Goal: Task Accomplishment & Management: Complete application form

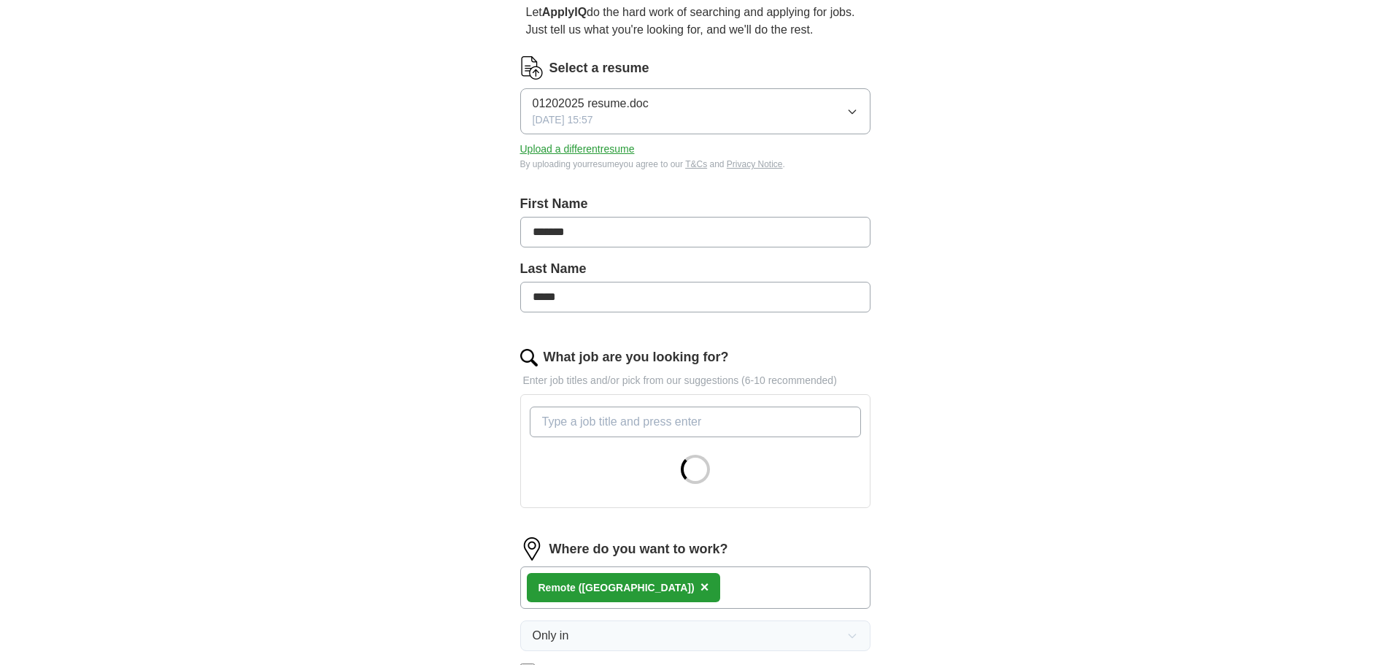
scroll to position [212, 0]
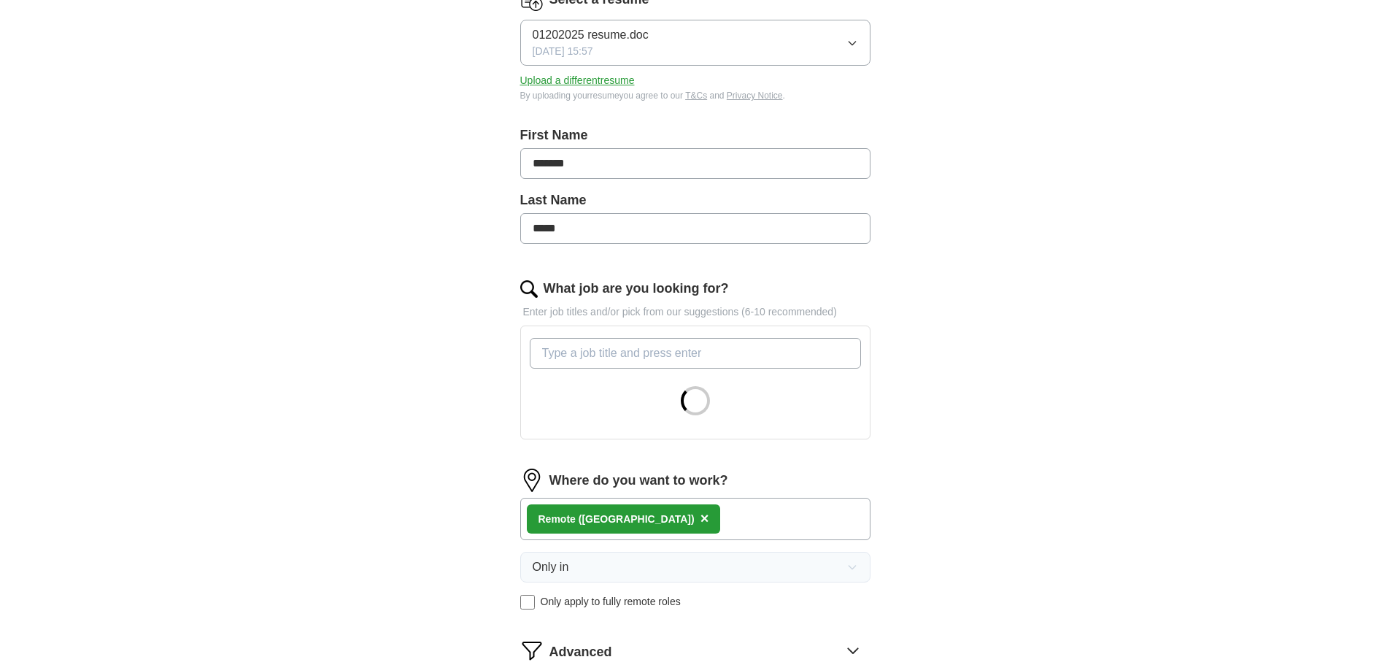
click at [698, 342] on input "What job are you looking for?" at bounding box center [695, 353] width 331 height 31
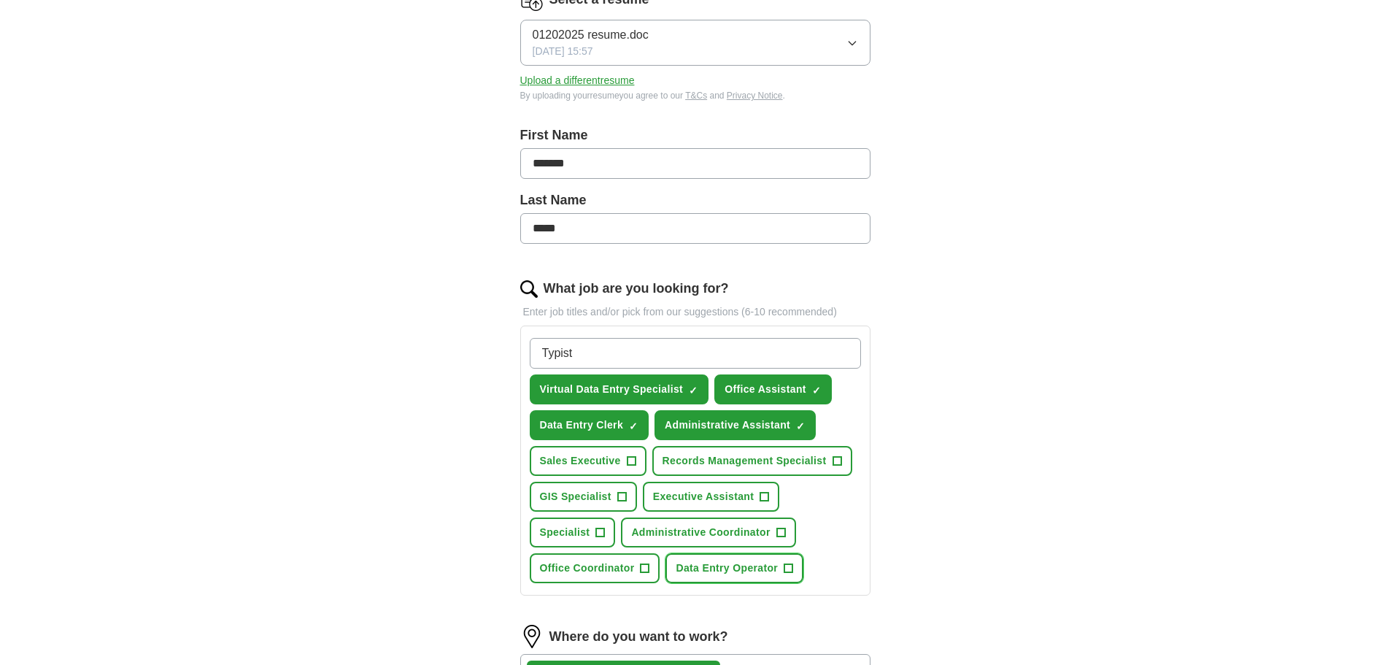
click at [789, 567] on span "+" at bounding box center [788, 569] width 9 height 12
click at [648, 569] on span "+" at bounding box center [645, 569] width 9 height 12
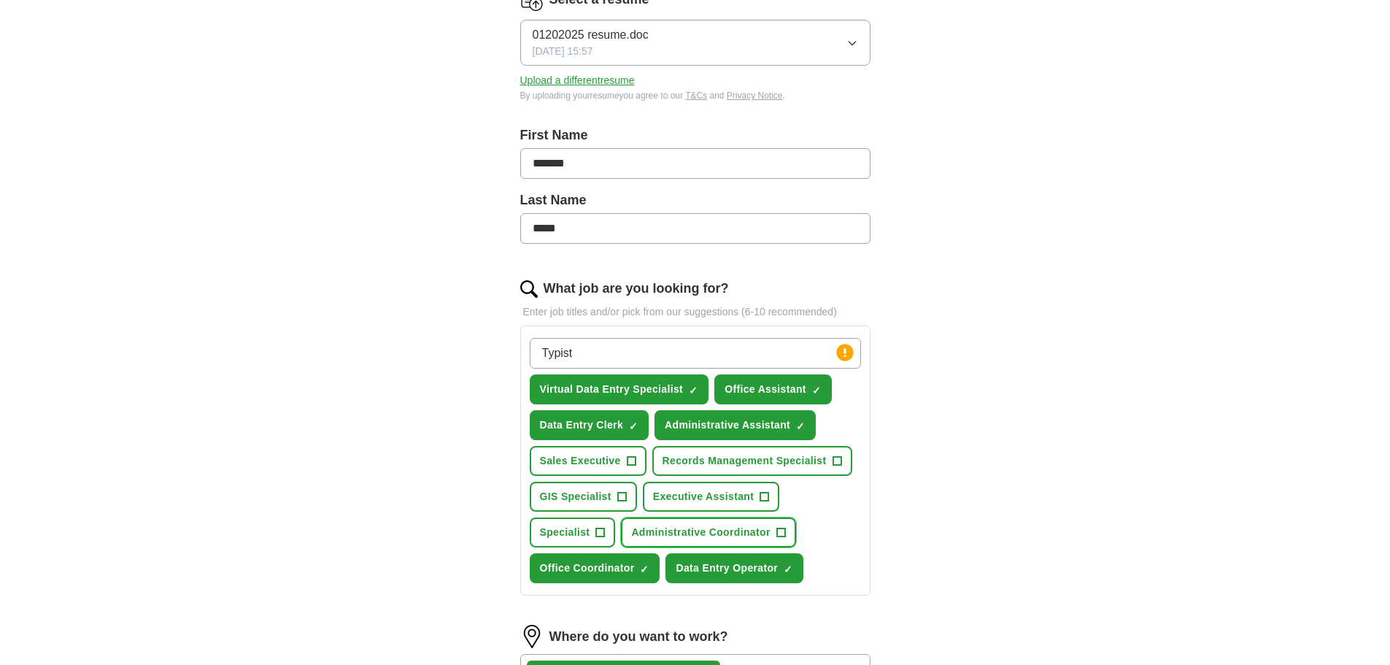
click at [784, 533] on span "+" at bounding box center [780, 533] width 9 height 12
click at [839, 460] on span "+" at bounding box center [837, 461] width 9 height 12
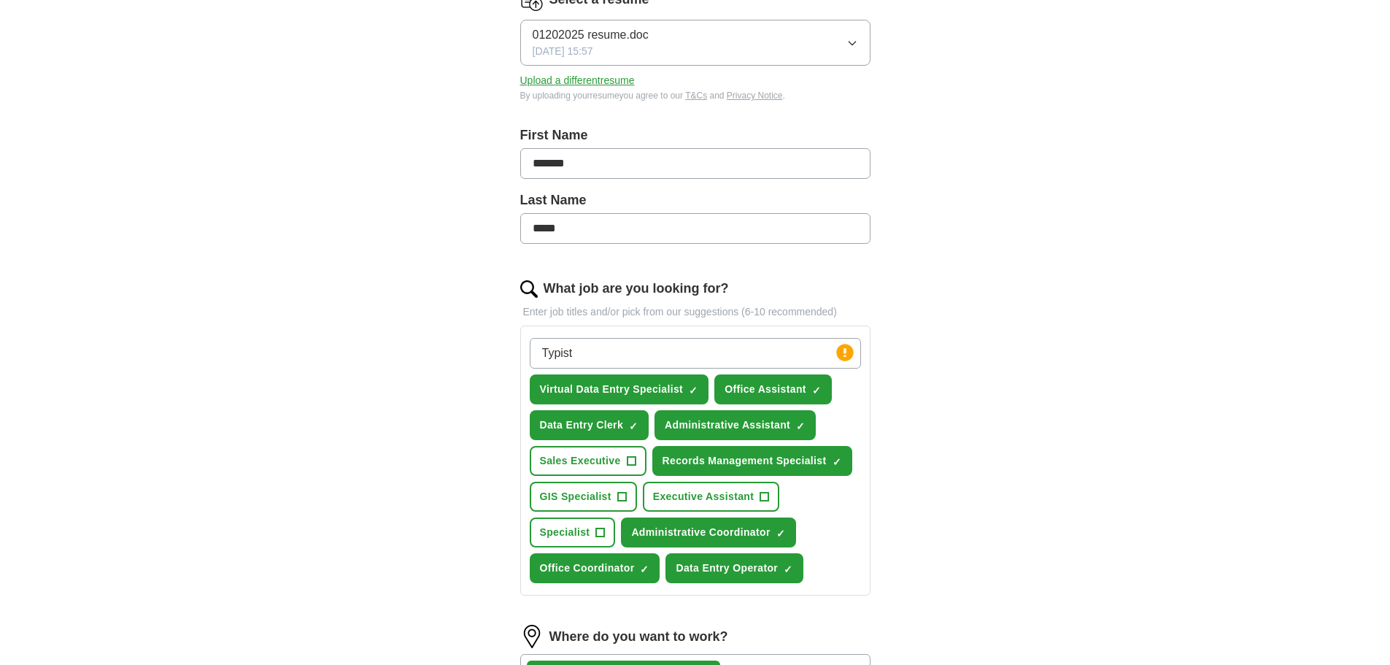
click at [782, 355] on input "Typist" at bounding box center [695, 353] width 331 height 31
type input "T"
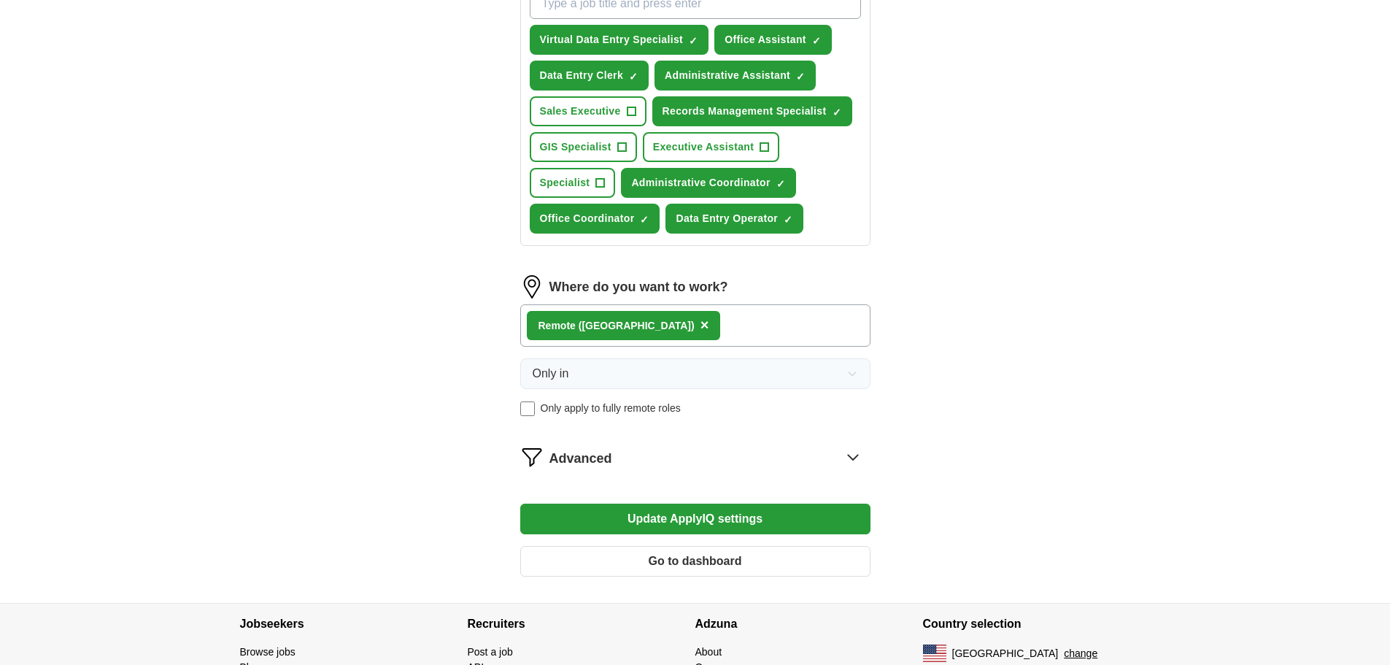
scroll to position [563, 0]
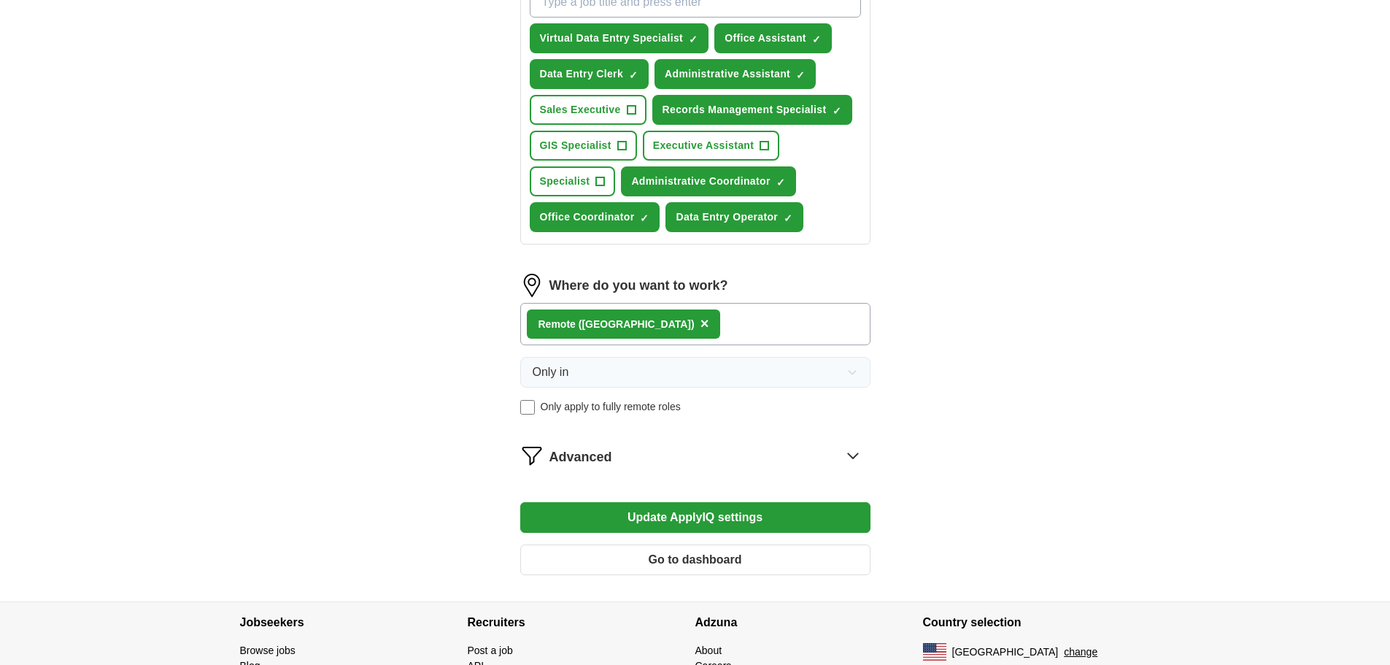
click at [714, 517] on button "Update ApplyIQ settings" at bounding box center [695, 517] width 350 height 31
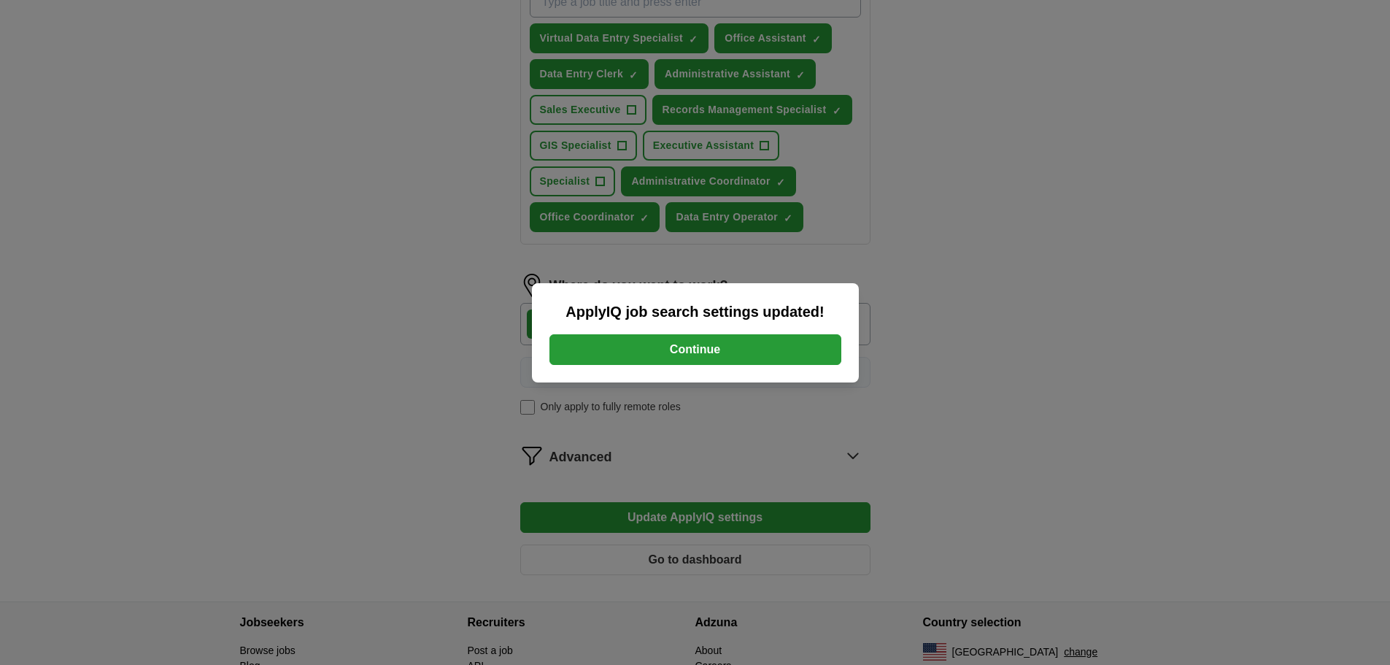
click at [718, 344] on button "Continue" at bounding box center [695, 349] width 292 height 31
